Goal: Transaction & Acquisition: Purchase product/service

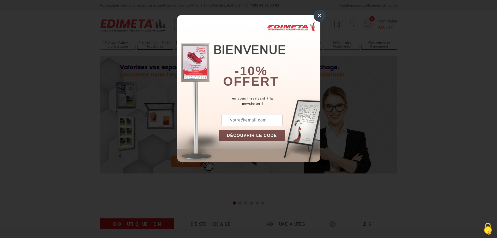
click at [256, 139] on button "DÉCOUVRIR LE CODE" at bounding box center [252, 135] width 67 height 11
click at [236, 121] on input "text" at bounding box center [251, 120] width 61 height 12
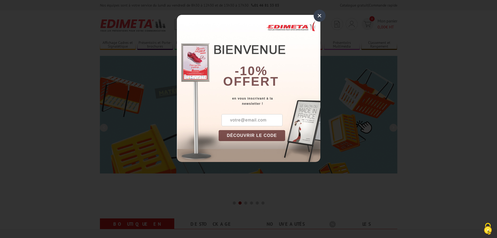
type input "laetitia.tourneux@parislesud.net"
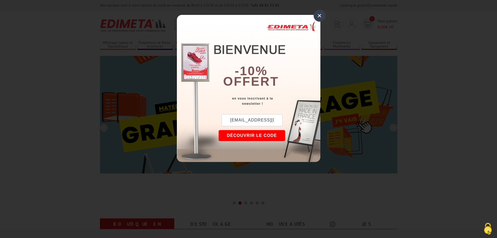
click at [247, 136] on button "DÉCOUVRIR LE CODE" at bounding box center [252, 135] width 67 height 11
click at [238, 137] on button "Copier le code" at bounding box center [247, 135] width 57 height 11
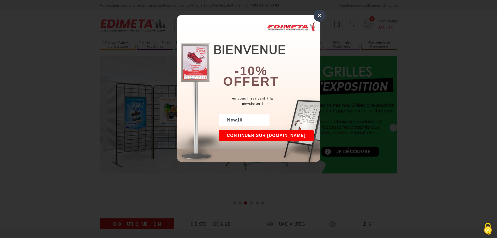
click at [319, 15] on div "×" at bounding box center [320, 16] width 12 height 12
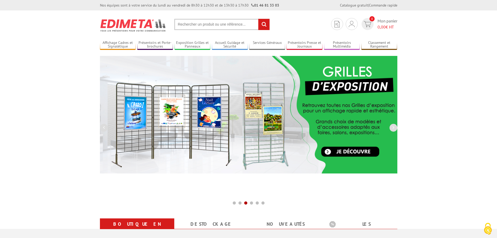
click at [207, 26] on input "text" at bounding box center [221, 24] width 95 height 11
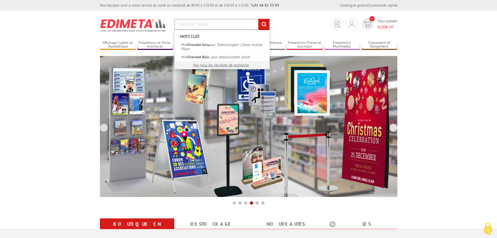
type input "CHEVALET BOISµ"
click at [258, 19] on input "rechercher" at bounding box center [263, 24] width 11 height 11
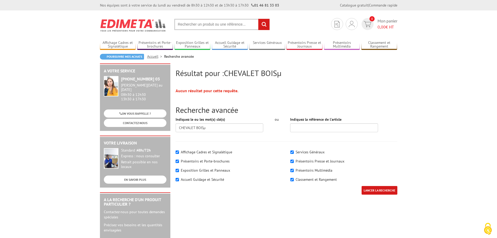
click at [201, 25] on input "text" at bounding box center [221, 24] width 95 height 11
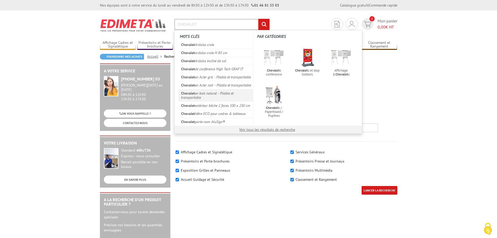
type input "CHEVALET"
click at [196, 99] on link "Chevalet en bois naturel - Pliable et transportable" at bounding box center [215, 95] width 75 height 12
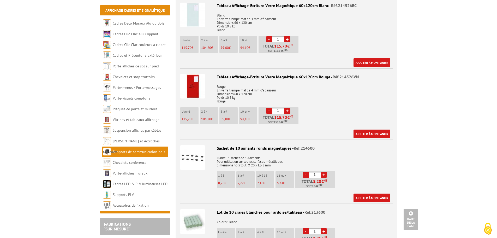
scroll to position [1226, 0]
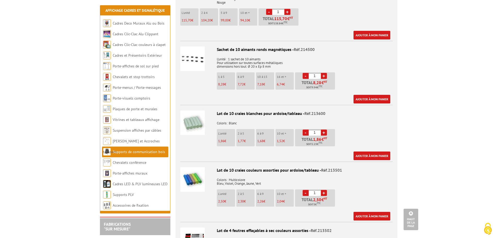
click at [142, 150] on link "Supports de communication bois" at bounding box center [139, 151] width 52 height 5
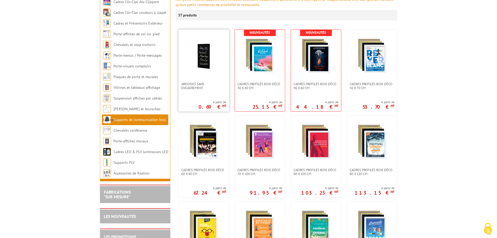
scroll to position [130, 0]
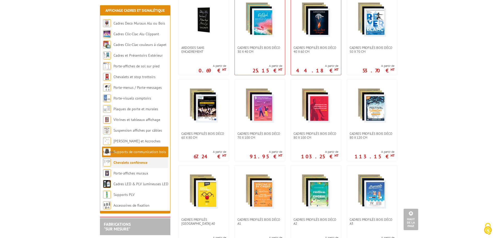
click at [149, 162] on li "Chevalets conférence" at bounding box center [135, 162] width 66 height 11
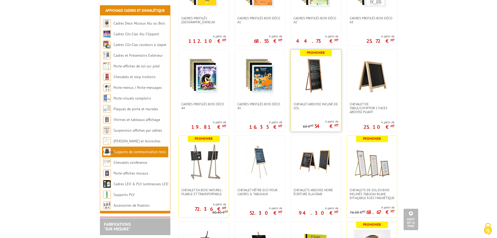
scroll to position [339, 0]
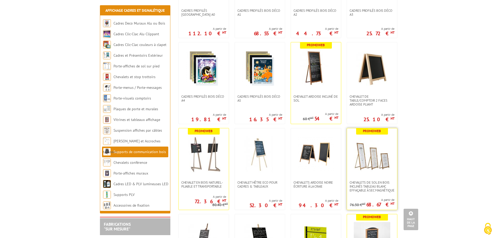
click at [364, 155] on img at bounding box center [372, 154] width 37 height 37
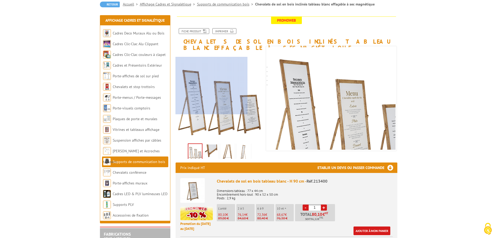
scroll to position [78, 0]
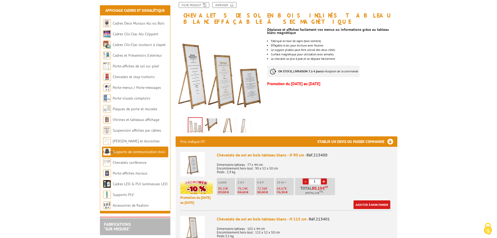
click at [213, 120] on img at bounding box center [211, 126] width 13 height 16
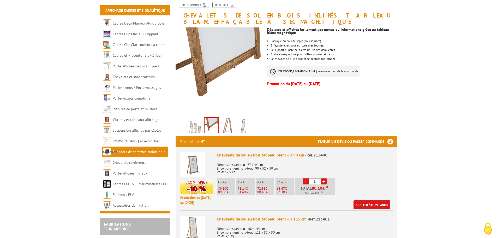
scroll to position [26, 0]
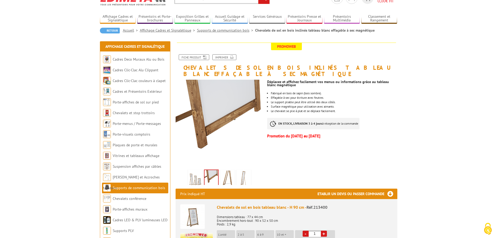
click at [226, 174] on img at bounding box center [227, 178] width 13 height 16
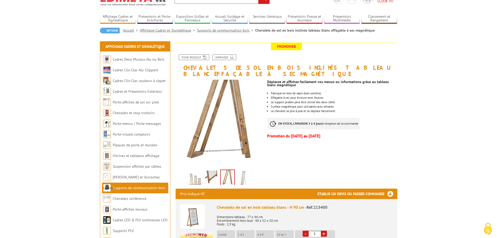
click at [242, 172] on img at bounding box center [243, 178] width 13 height 16
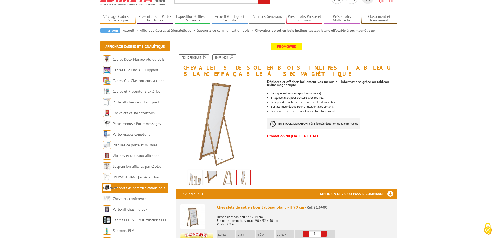
click at [197, 172] on img at bounding box center [195, 178] width 13 height 16
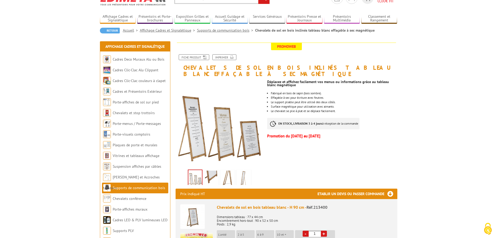
click at [197, 172] on img at bounding box center [195, 178] width 14 height 16
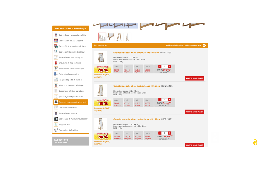
scroll to position [183, 0]
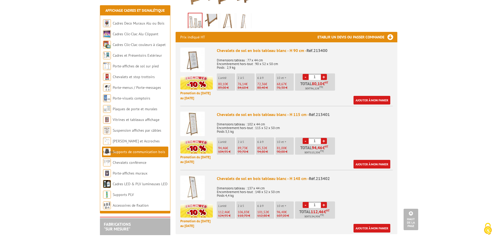
click at [194, 118] on img at bounding box center [192, 123] width 25 height 25
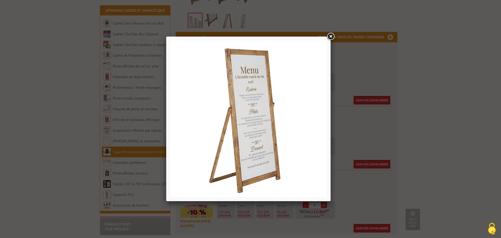
drag, startPoint x: 330, startPoint y: 37, endPoint x: 325, endPoint y: 39, distance: 5.2
click at [330, 37] on link at bounding box center [330, 36] width 9 height 9
